Goal: Navigation & Orientation: Understand site structure

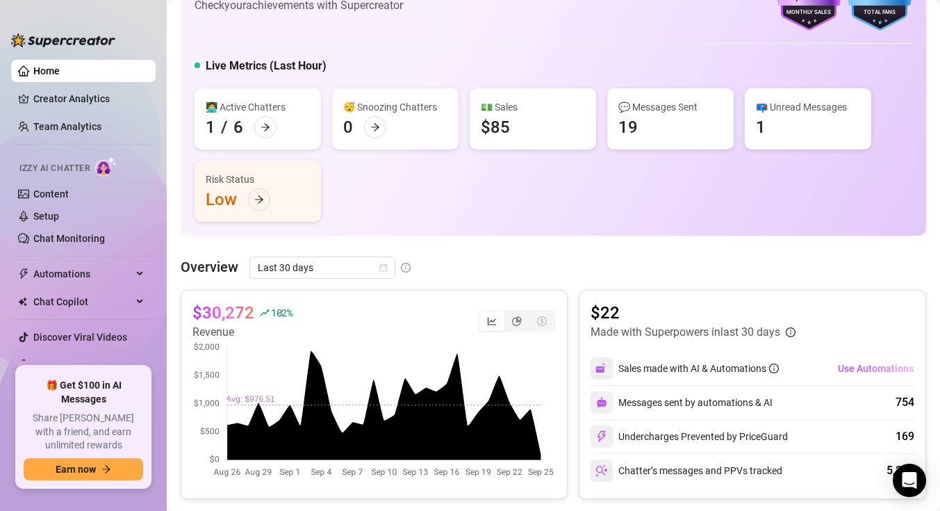
scroll to position [54, 0]
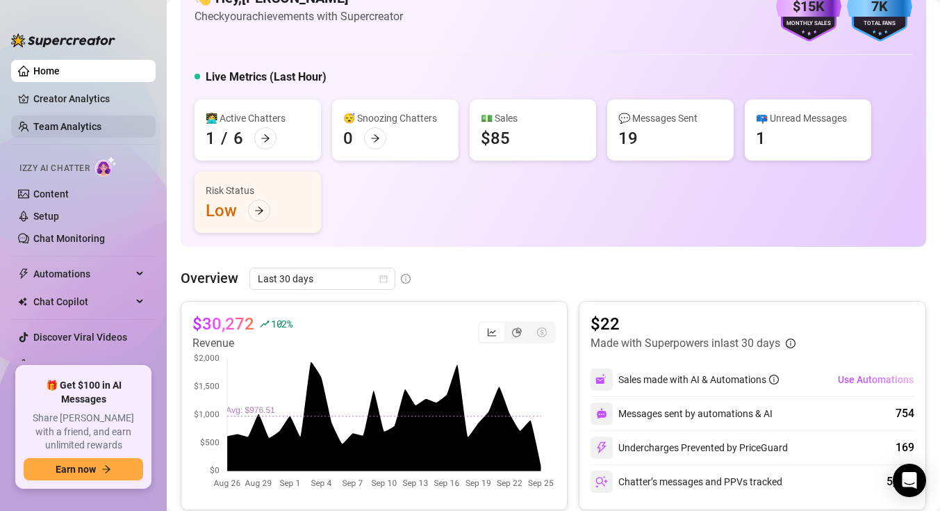
click at [84, 123] on link "Team Analytics" at bounding box center [67, 126] width 68 height 11
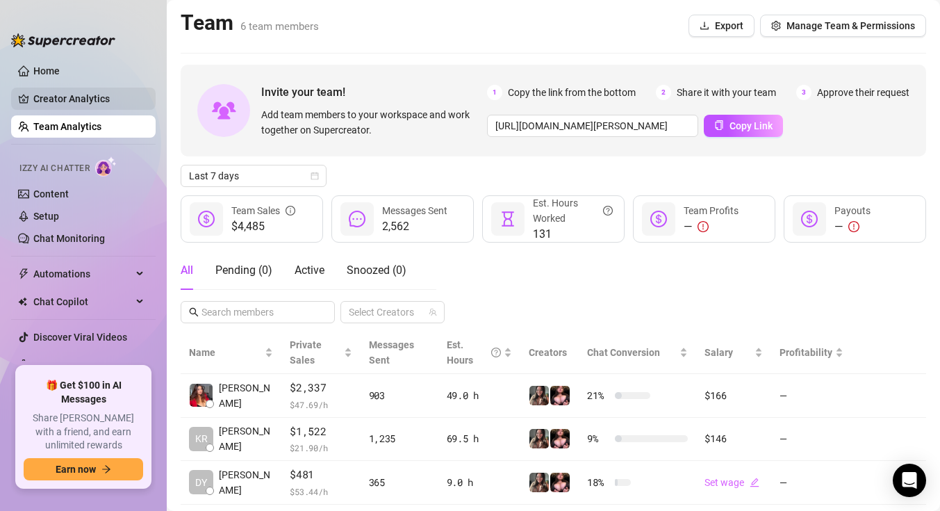
click at [128, 102] on link "Creator Analytics" at bounding box center [88, 99] width 111 height 22
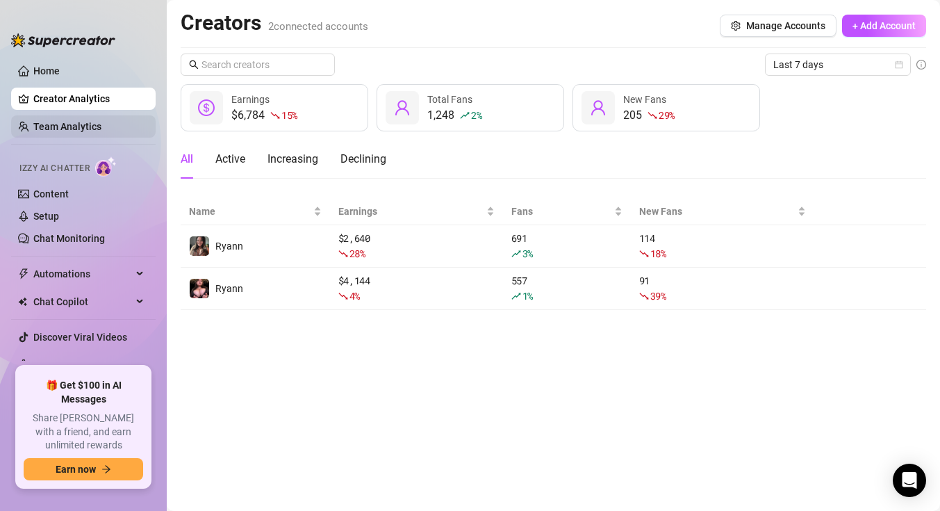
click at [101, 124] on link "Team Analytics" at bounding box center [67, 126] width 68 height 11
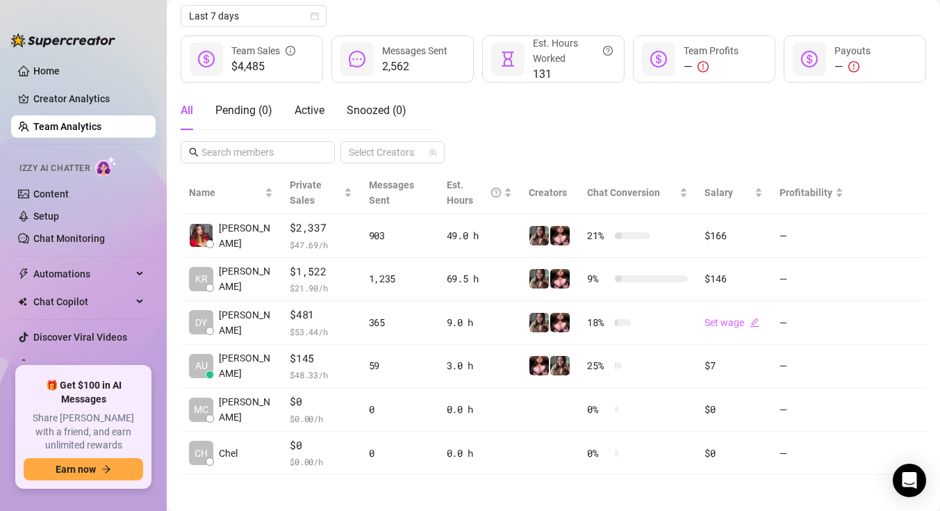
scroll to position [165, 0]
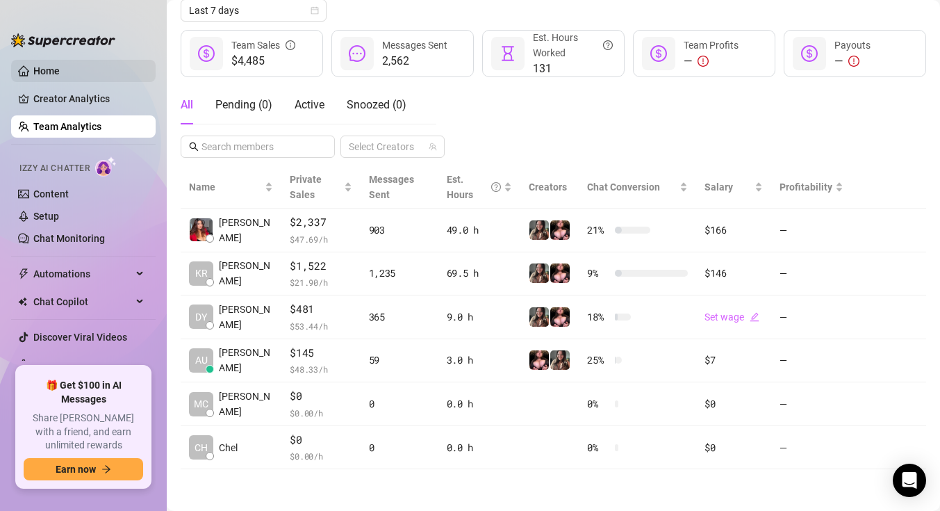
click at [60, 72] on link "Home" at bounding box center [46, 70] width 26 height 11
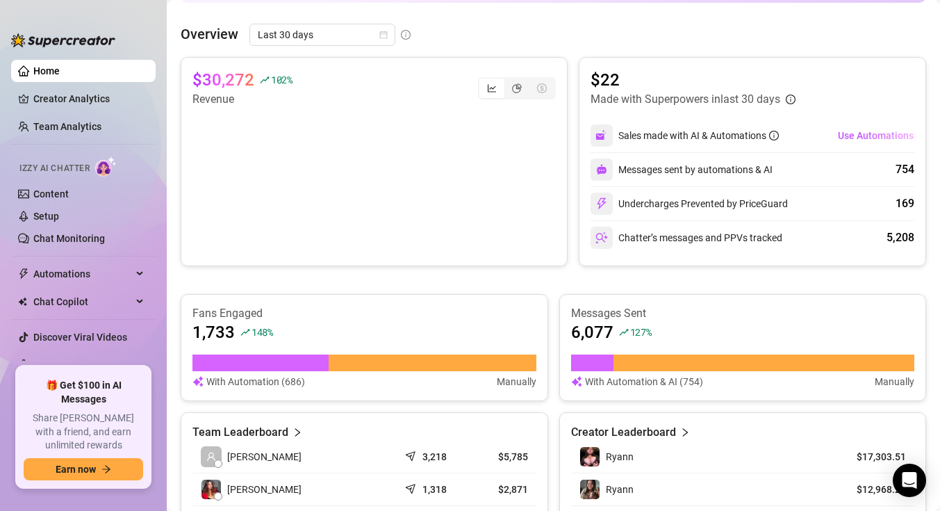
scroll to position [296, 0]
